Goal: Task Accomplishment & Management: Use online tool/utility

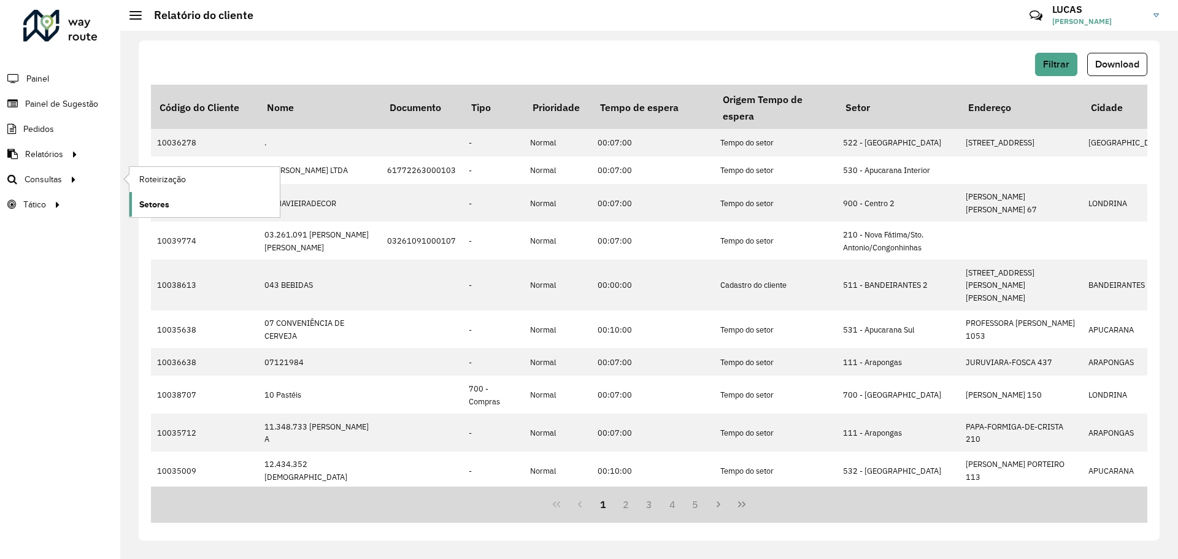
click at [156, 201] on font "Setores" at bounding box center [154, 204] width 30 height 10
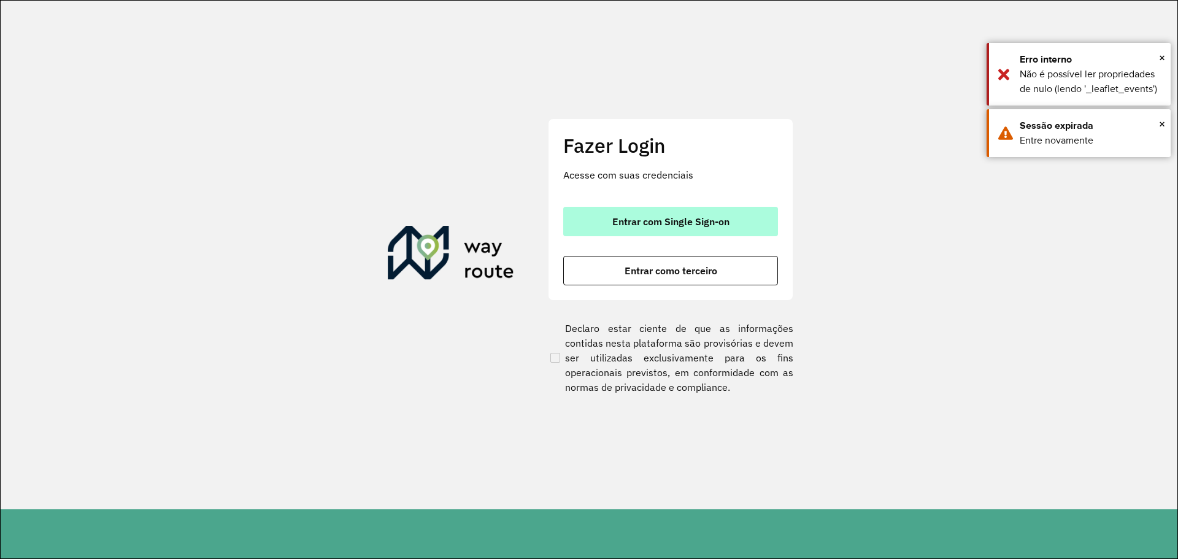
click at [582, 220] on button "Entrar com Single Sign-on" at bounding box center [670, 221] width 215 height 29
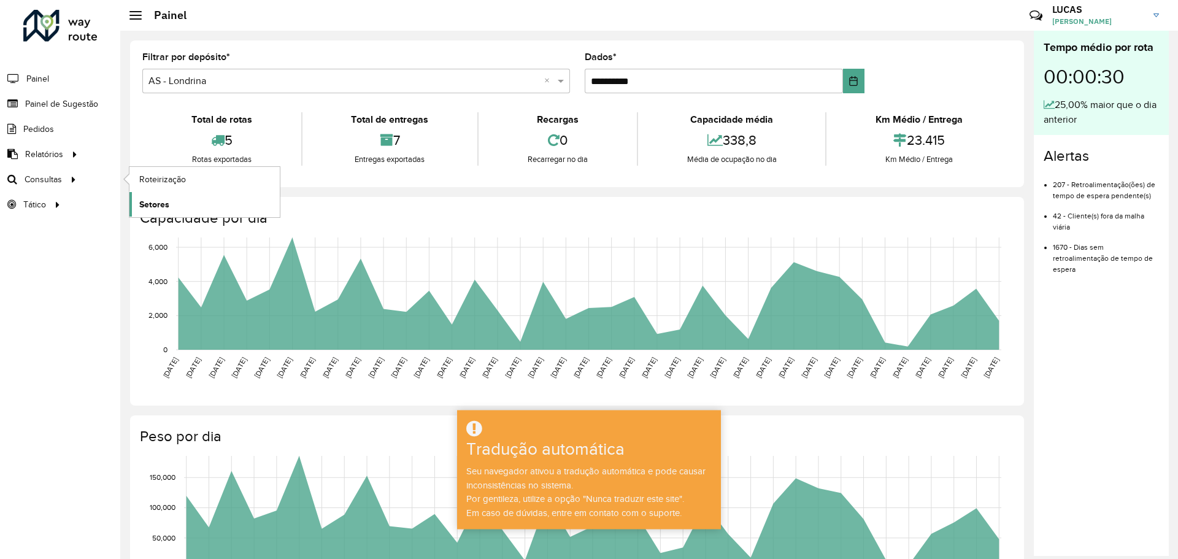
click at [154, 198] on span "Setores" at bounding box center [154, 204] width 30 height 13
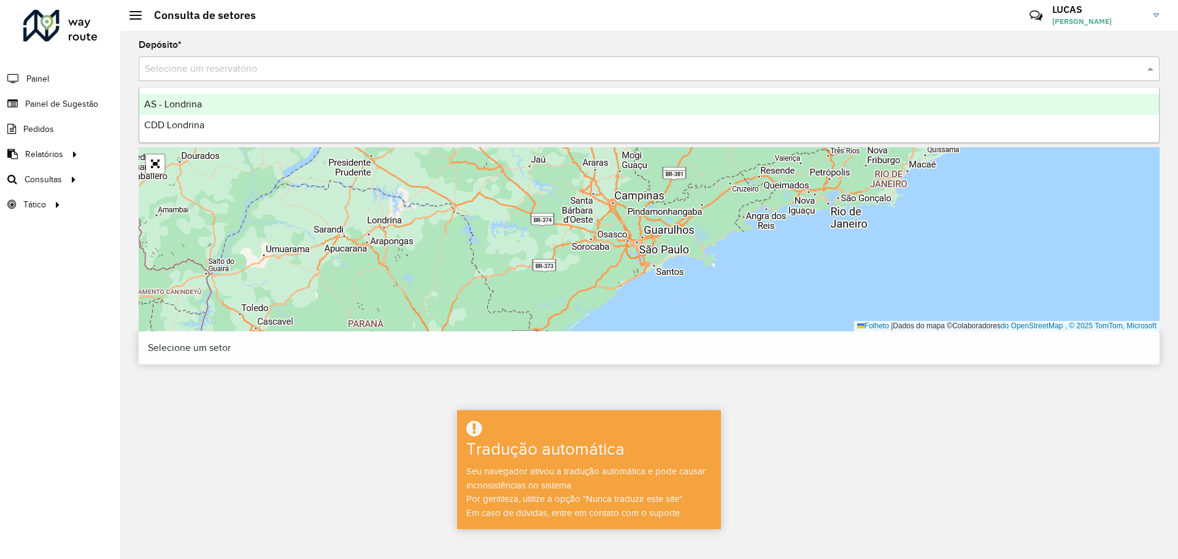
click at [308, 65] on input "text" at bounding box center [637, 69] width 984 height 15
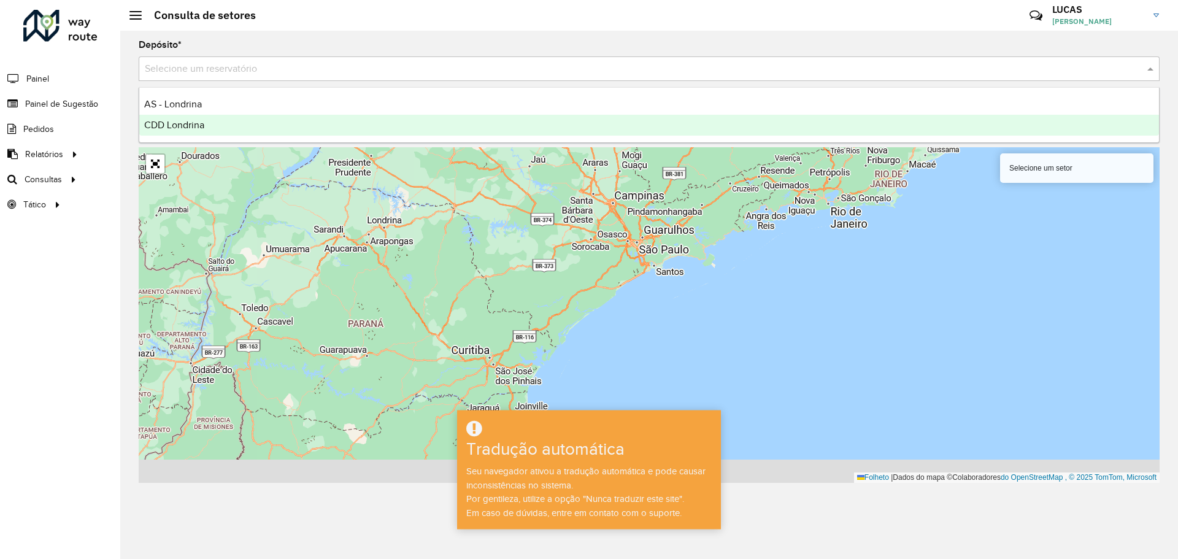
click at [275, 126] on div "CDD Londrina" at bounding box center [649, 125] width 1020 height 21
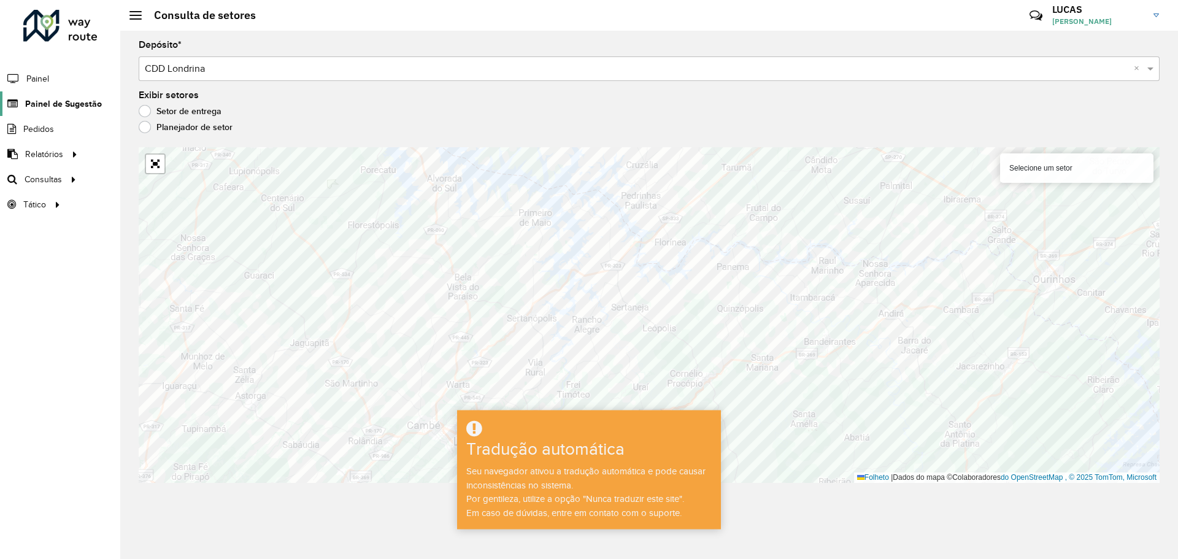
click at [45, 107] on font "Painel de Sugestão" at bounding box center [63, 104] width 77 height 10
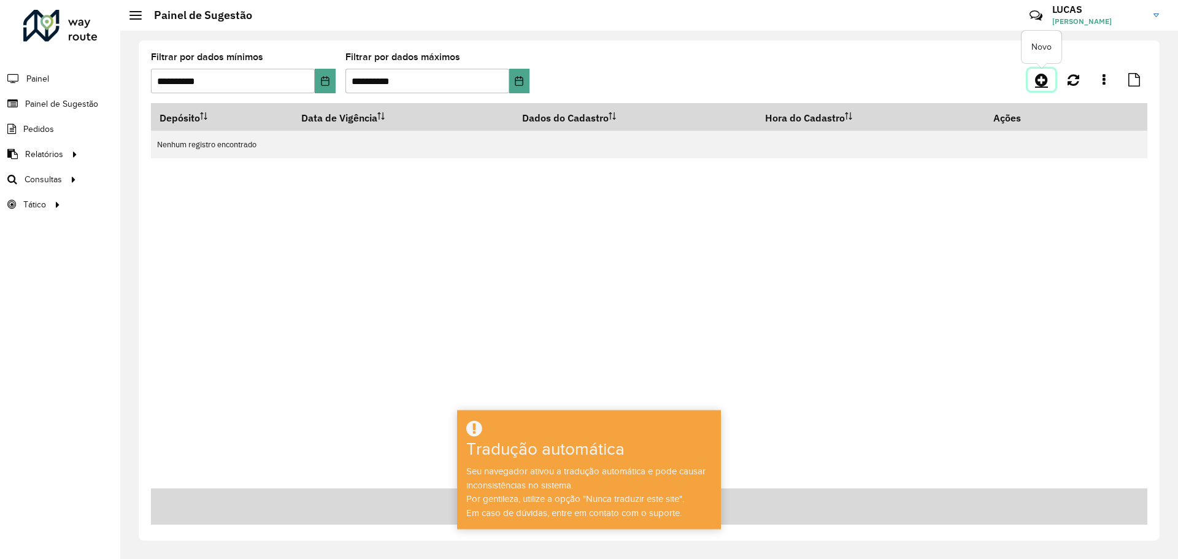
click at [1042, 80] on icon at bounding box center [1041, 79] width 13 height 15
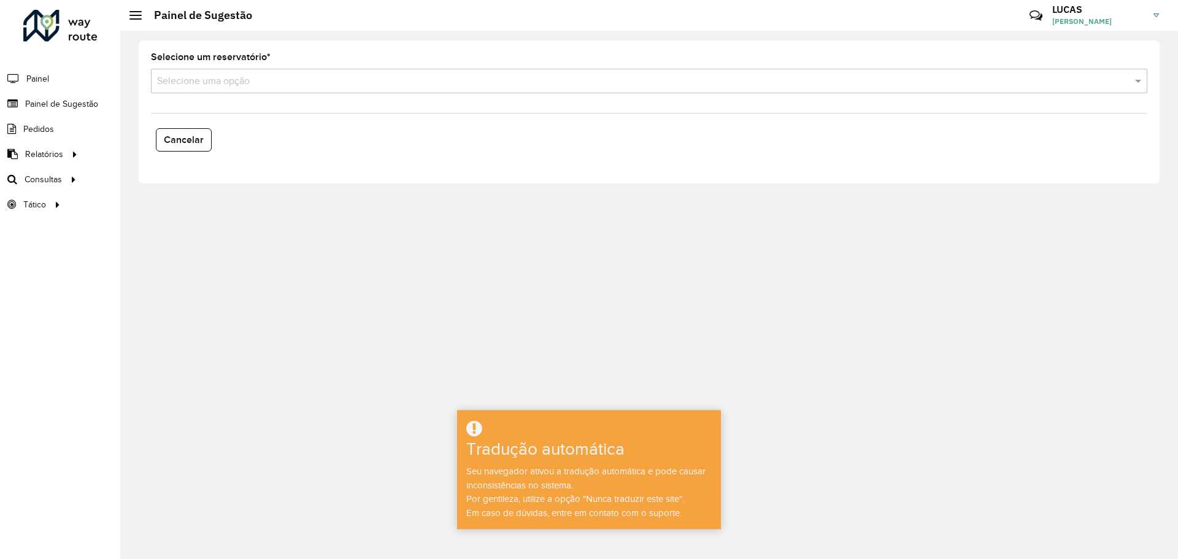
click at [268, 91] on div "Selecione uma opção" at bounding box center [649, 81] width 997 height 25
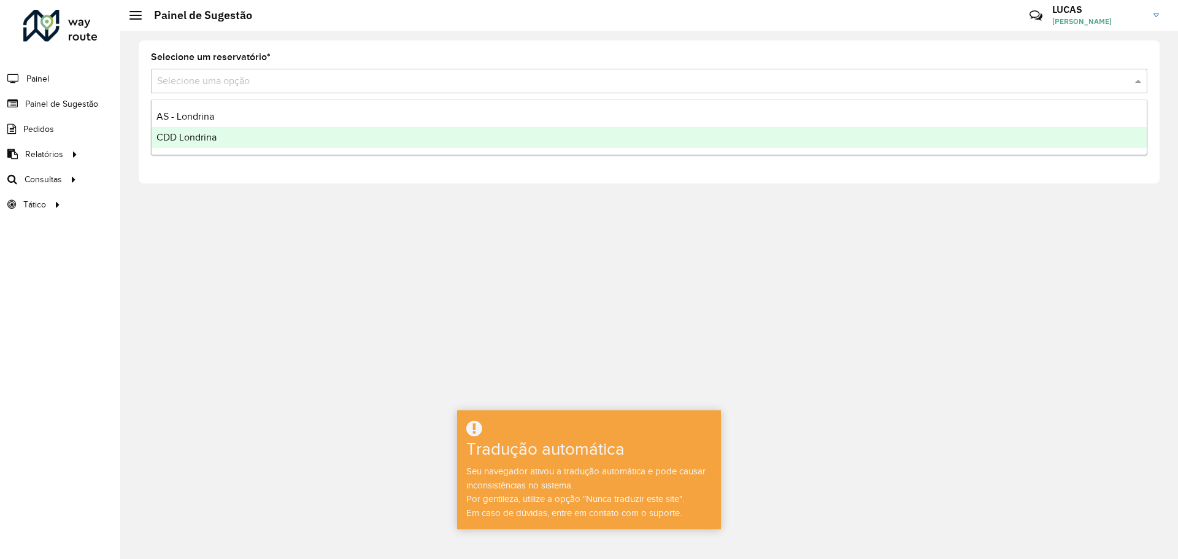
click at [198, 144] on div "CDD Londrina" at bounding box center [650, 137] width 996 height 21
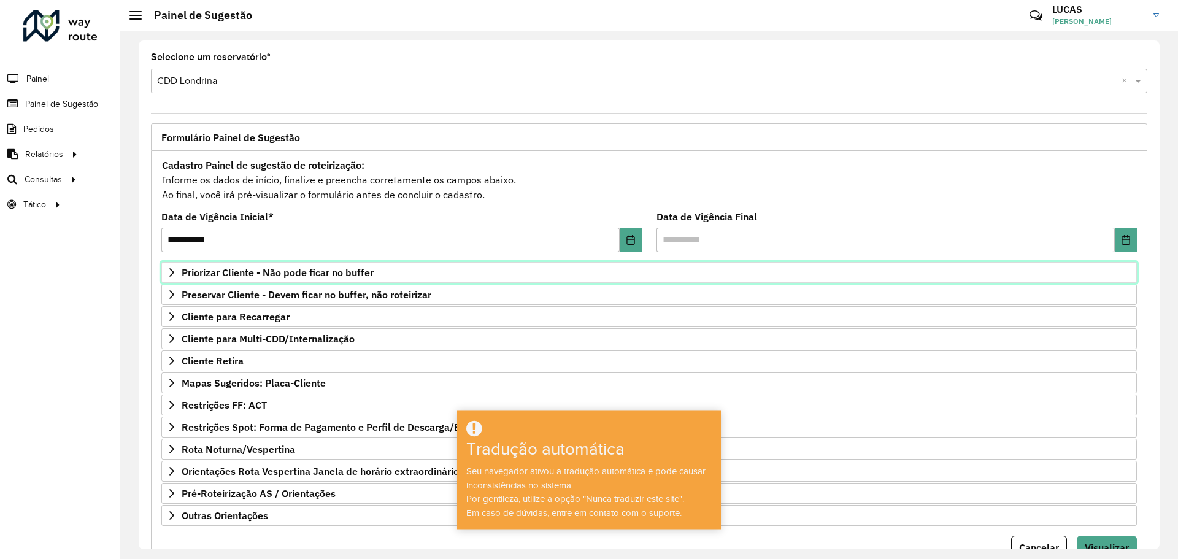
click at [211, 280] on link "Priorizar Cliente - Não pode ficar no buffer" at bounding box center [649, 272] width 976 height 21
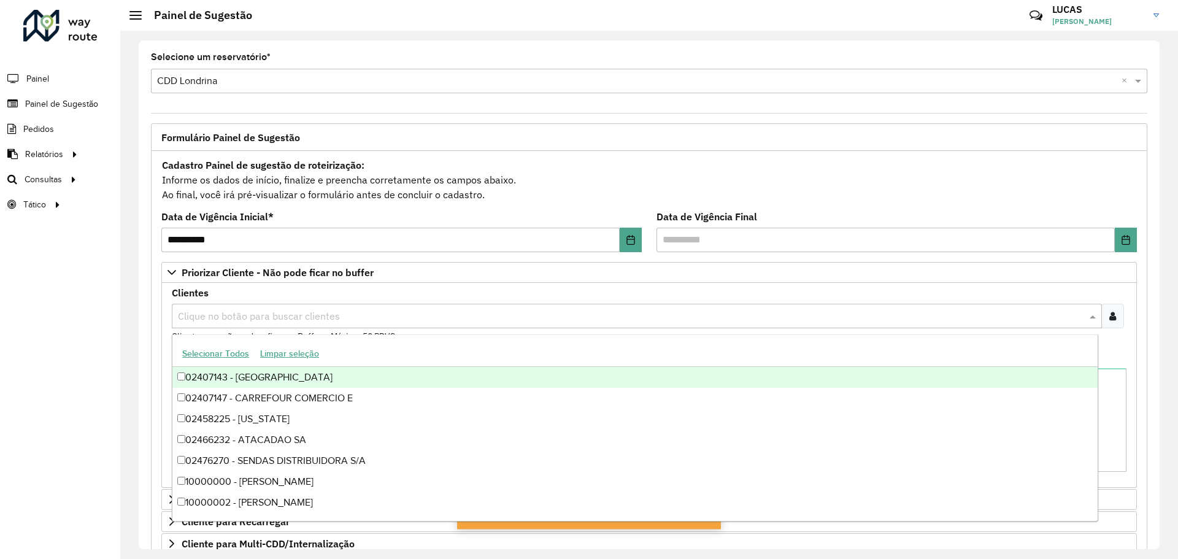
click at [239, 312] on input "text" at bounding box center [631, 316] width 912 height 15
type input "*****"
click at [1131, 358] on div "Clientes Clique no botão para buscar clientes 10038513 - BENDITA TABERNA GRILL …" at bounding box center [649, 385] width 976 height 205
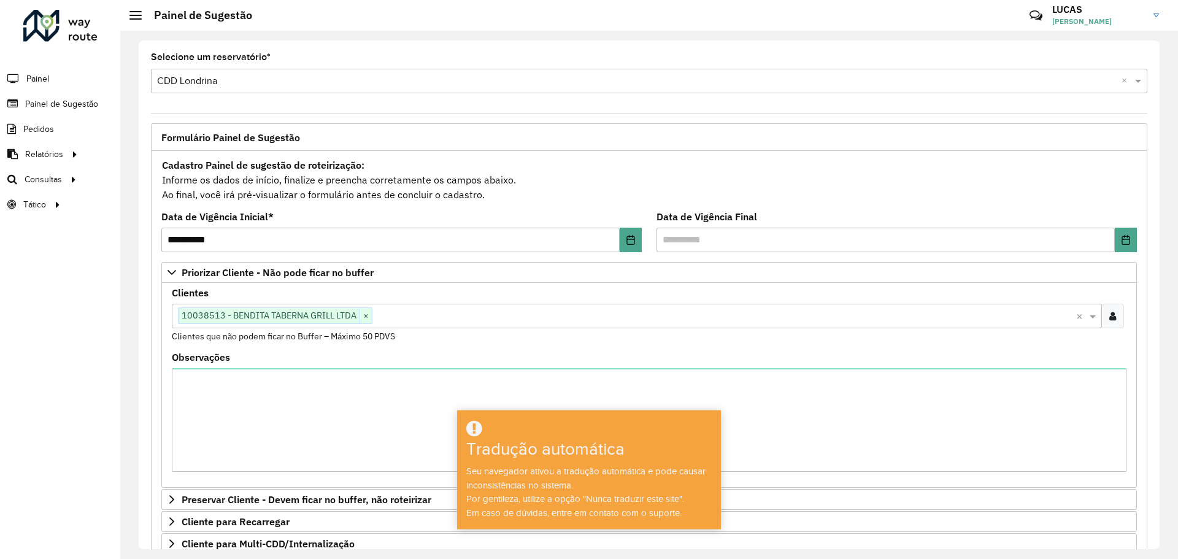
scroll to position [258, 0]
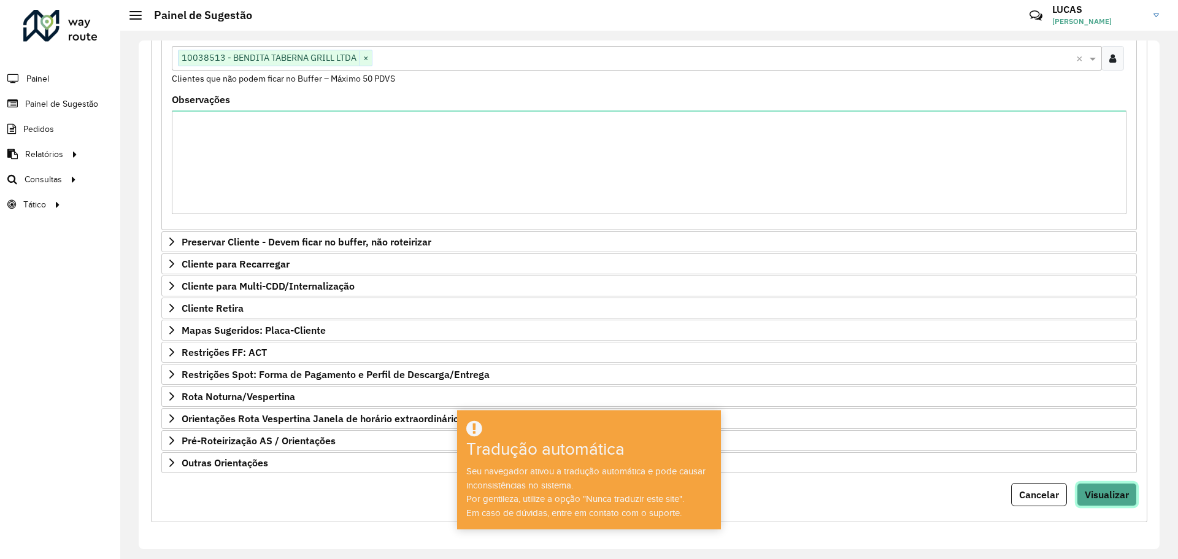
click at [1117, 496] on font "Visualizar" at bounding box center [1107, 495] width 44 height 12
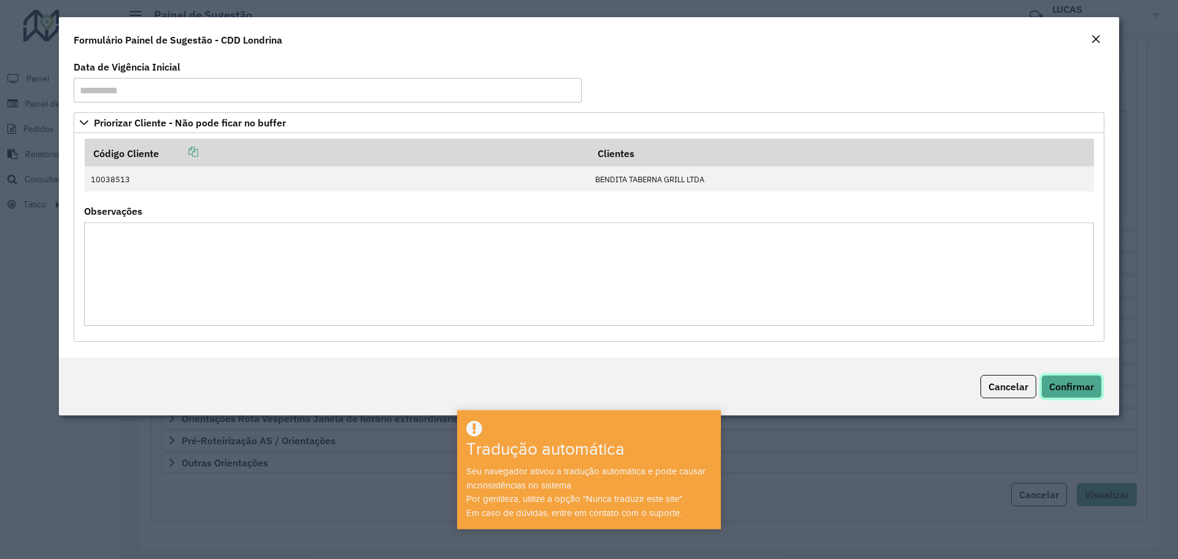
click at [1084, 388] on font "Confirmar" at bounding box center [1072, 387] width 45 height 12
